Goal: Answer question/provide support

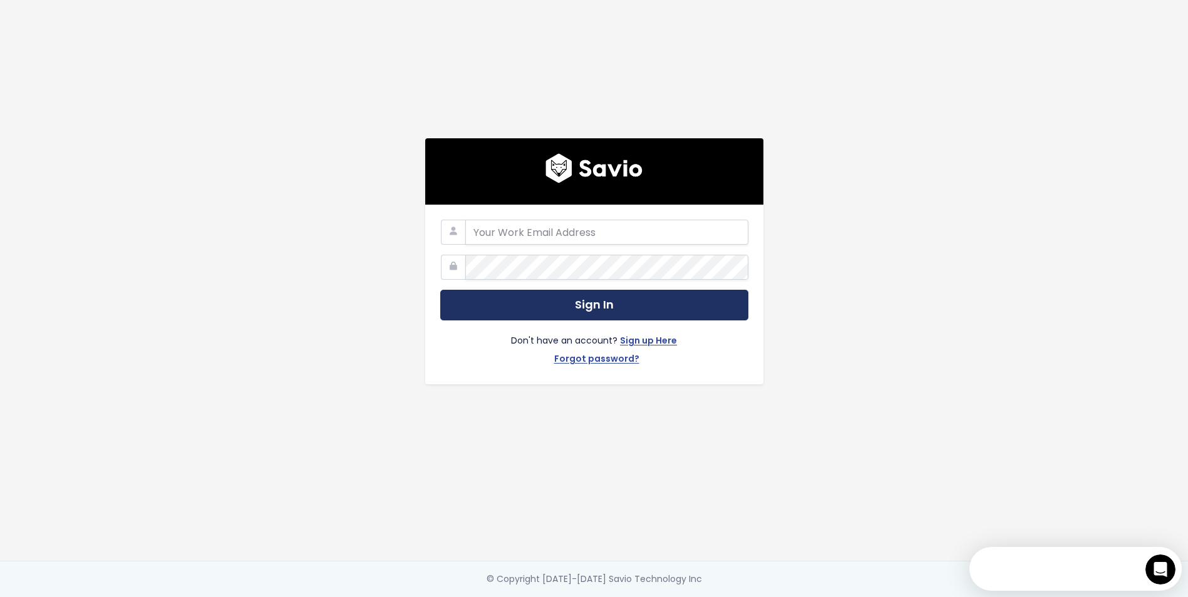
type input "[PERSON_NAME][EMAIL_ADDRESS][PERSON_NAME][DOMAIN_NAME]"
click at [573, 294] on button "Sign In" at bounding box center [594, 305] width 308 height 31
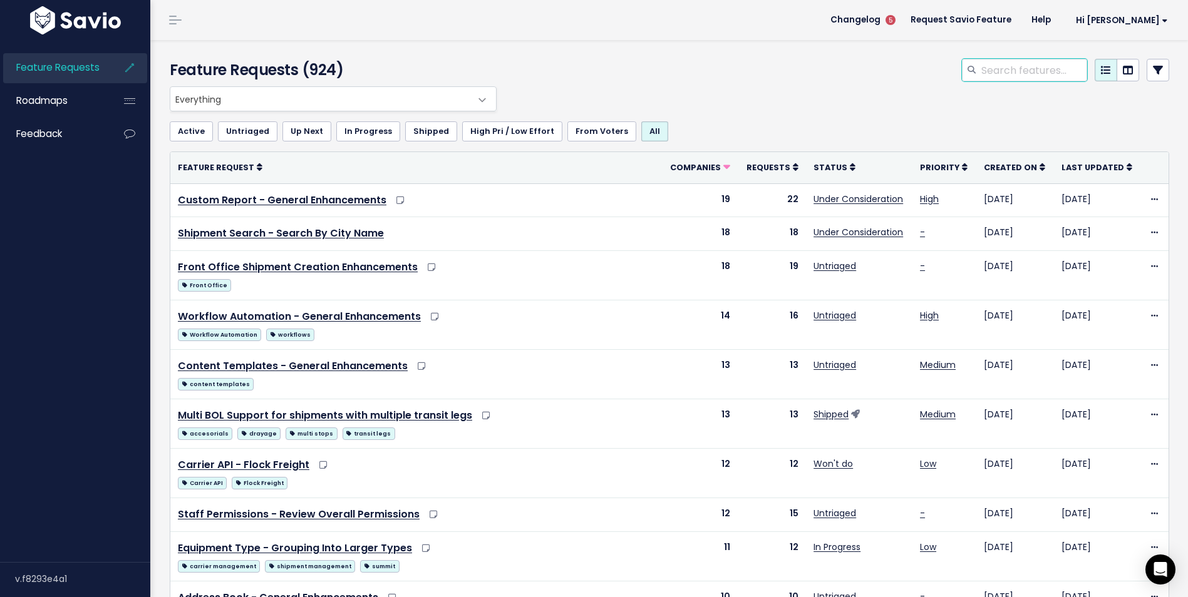
click at [1012, 71] on input "search" at bounding box center [1033, 70] width 107 height 23
click at [80, 131] on link "Feedback" at bounding box center [53, 134] width 101 height 29
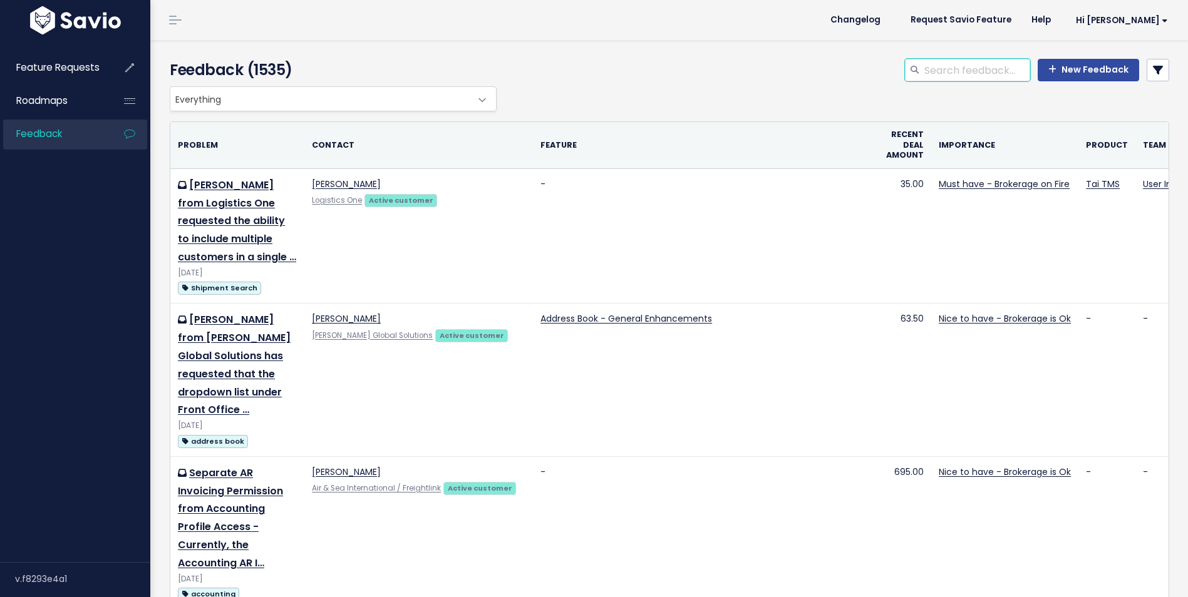
click at [975, 69] on input "search" at bounding box center [976, 70] width 107 height 23
type input "DRAYAGE"
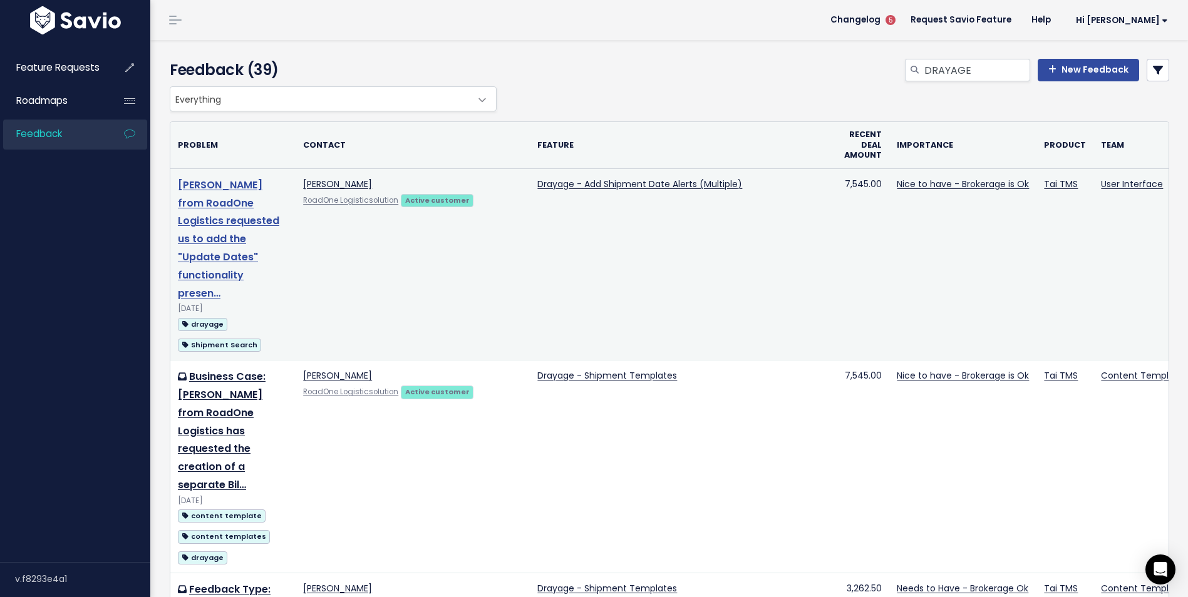
click at [223, 240] on link "Michael Bradbury from RoadOne Logistics requested us to add the "Update Dates" …" at bounding box center [228, 239] width 101 height 123
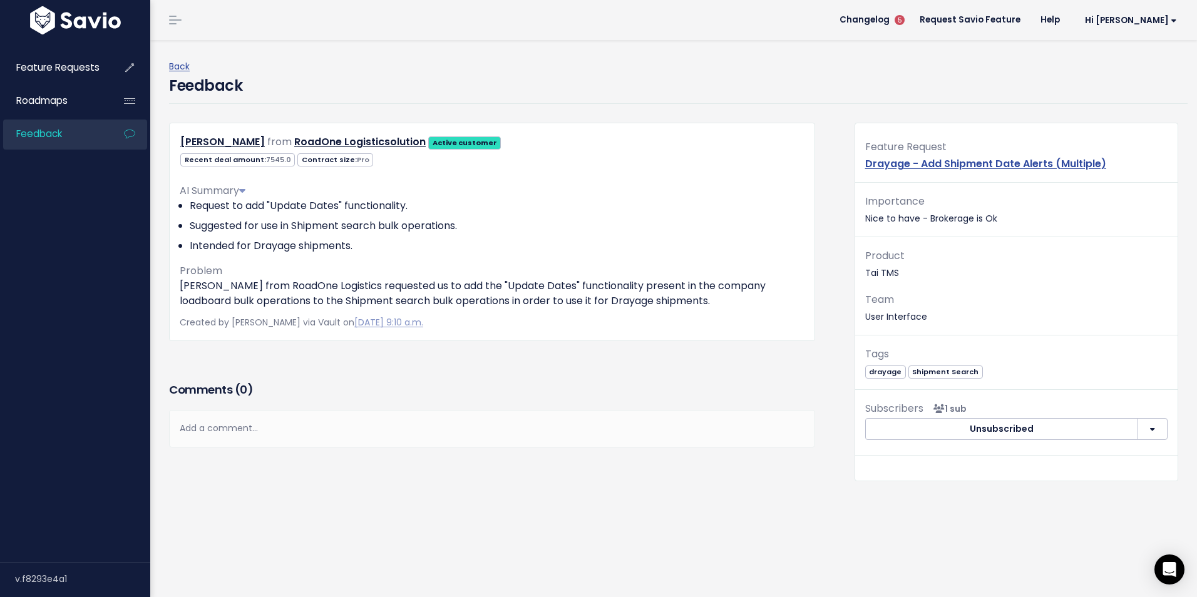
click at [255, 434] on div "Add a comment..." at bounding box center [492, 428] width 646 height 37
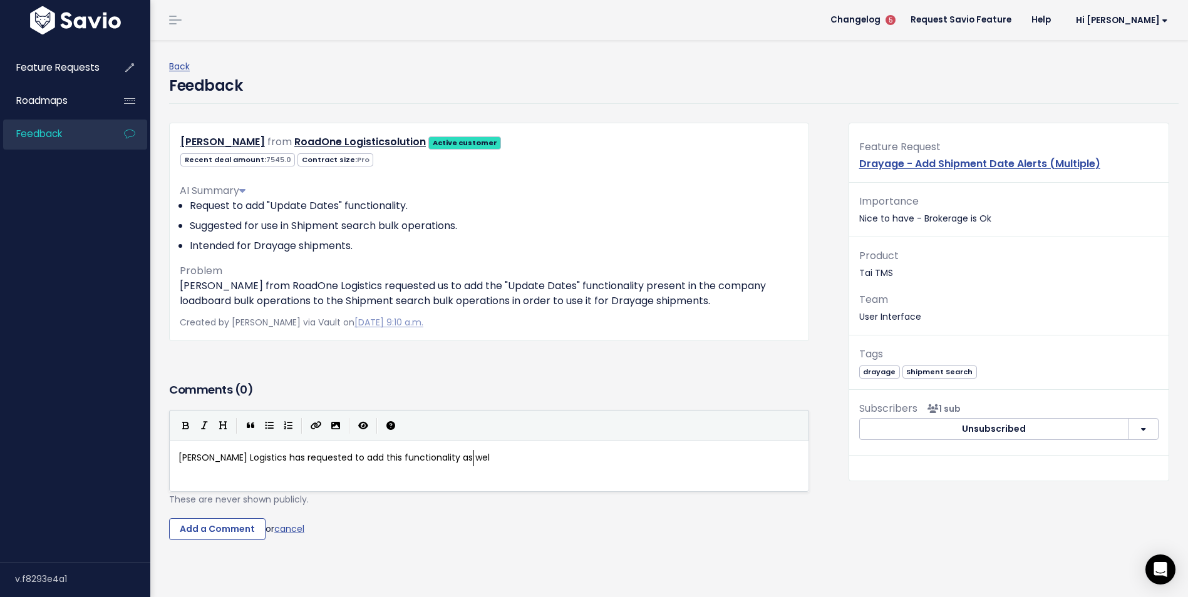
scroll to position [4, 296]
type textarea "[PERSON_NAME] Logistics has requested to add this functionality as well"
click at [207, 530] on input "Add a Comment" at bounding box center [217, 529] width 96 height 23
